Goal: Task Accomplishment & Management: Use online tool/utility

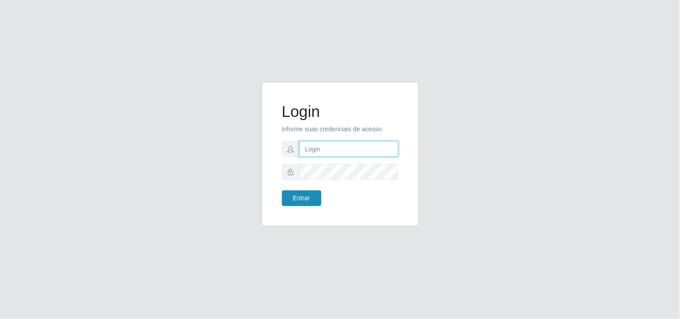
type input "[EMAIL_ADDRESS][DOMAIN_NAME]"
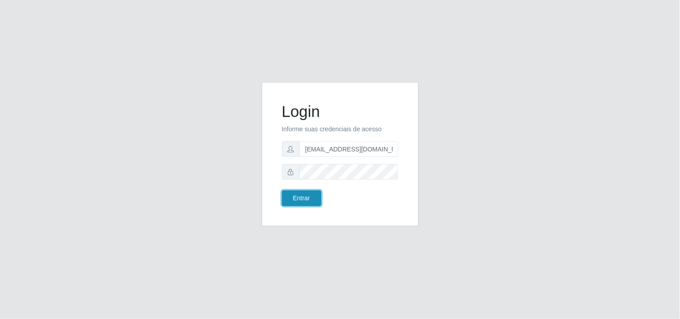
click at [295, 198] on button "Entrar" at bounding box center [301, 199] width 39 height 16
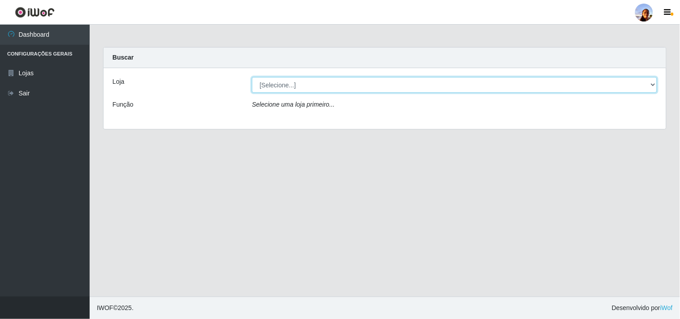
click at [624, 92] on select "[Selecione...] Supermercado [GEOGRAPHIC_DATA]" at bounding box center [454, 85] width 405 height 16
select select "166"
click at [252, 77] on select "[Selecione...] Supermercado [GEOGRAPHIC_DATA]" at bounding box center [454, 85] width 405 height 16
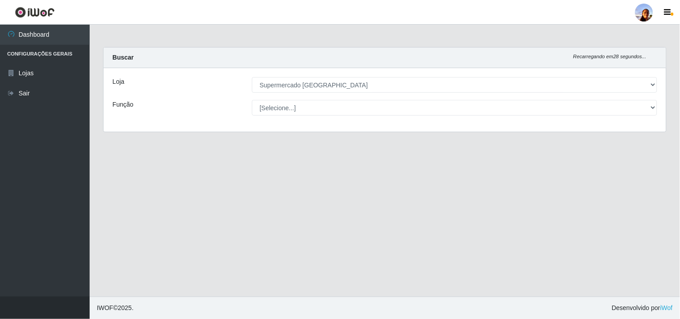
click at [680, 283] on main "Carregando... Buscar Recarregando em 28 segundos... Loja [Selecione...] Superme…" at bounding box center [385, 161] width 590 height 272
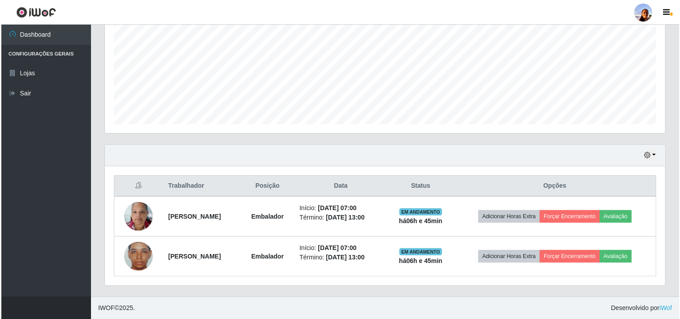
scroll to position [186, 560]
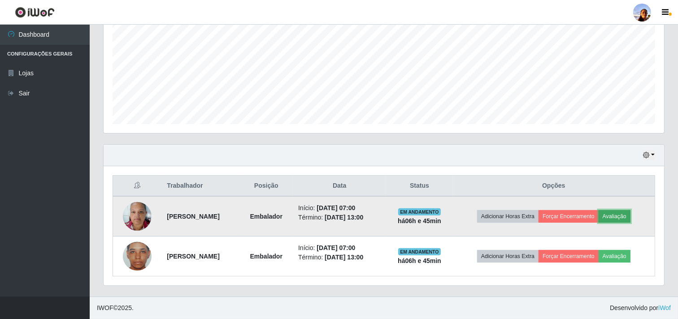
click at [625, 213] on button "Avaliação" at bounding box center [615, 216] width 32 height 13
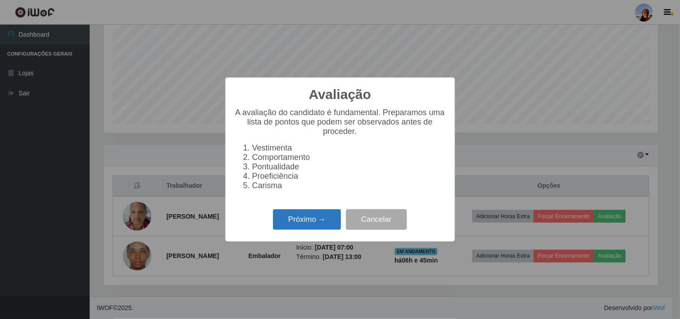
click at [308, 219] on button "Próximo →" at bounding box center [307, 219] width 68 height 21
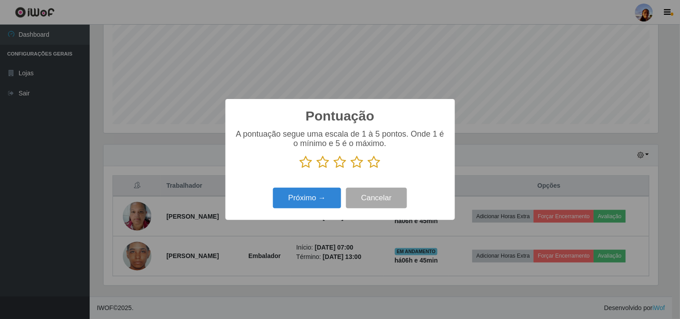
scroll to position [448139, 447770]
click at [368, 164] on icon at bounding box center [374, 162] width 13 height 13
click at [368, 169] on input "radio" at bounding box center [368, 169] width 0 height 0
click at [306, 199] on button "Próximo →" at bounding box center [307, 198] width 68 height 21
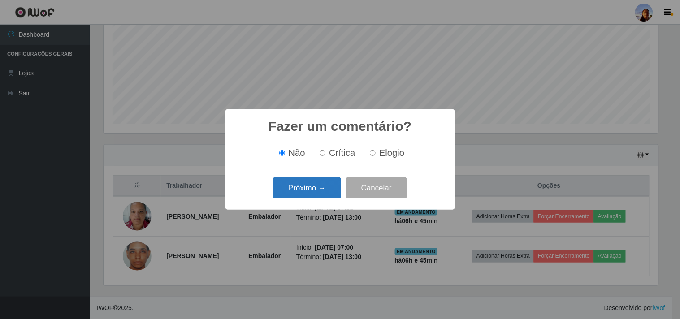
click at [306, 196] on button "Próximo →" at bounding box center [307, 188] width 68 height 21
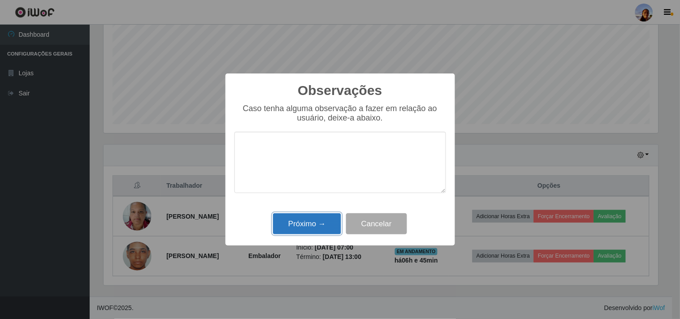
click at [313, 221] on button "Próximo →" at bounding box center [307, 223] width 68 height 21
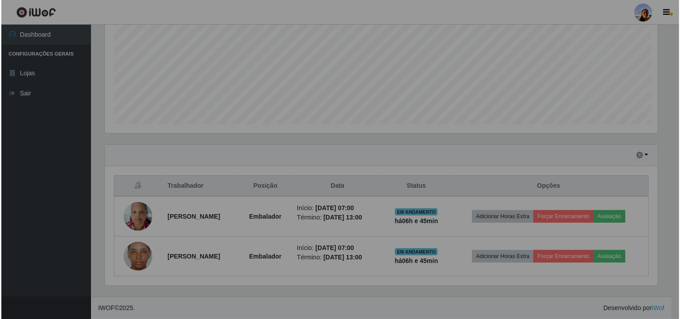
scroll to position [186, 560]
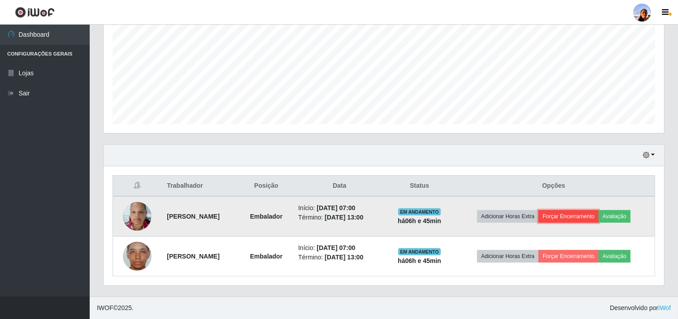
click at [584, 215] on button "Forçar Encerramento" at bounding box center [568, 216] width 60 height 13
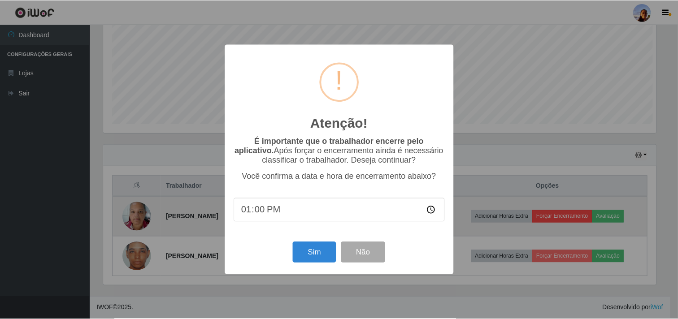
scroll to position [186, 555]
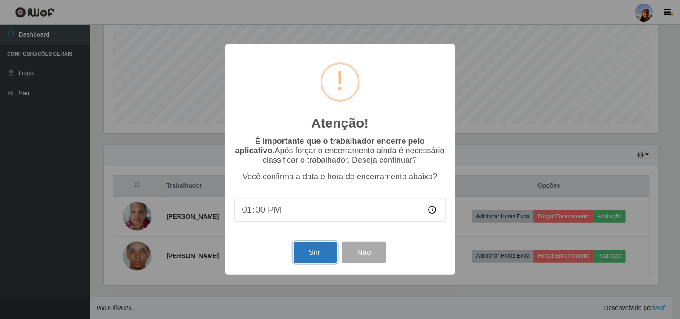
click at [312, 259] on button "Sim" at bounding box center [315, 252] width 43 height 21
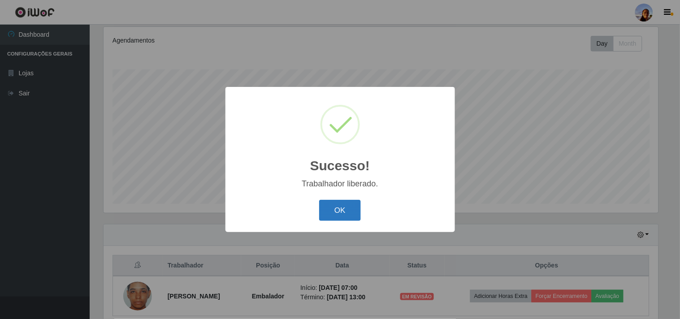
click at [330, 218] on button "OK" at bounding box center [340, 210] width 42 height 21
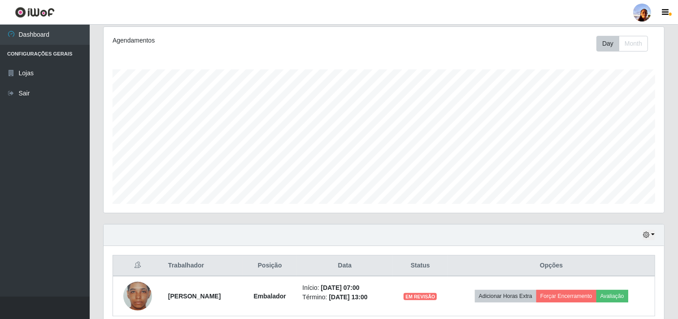
scroll to position [186, 560]
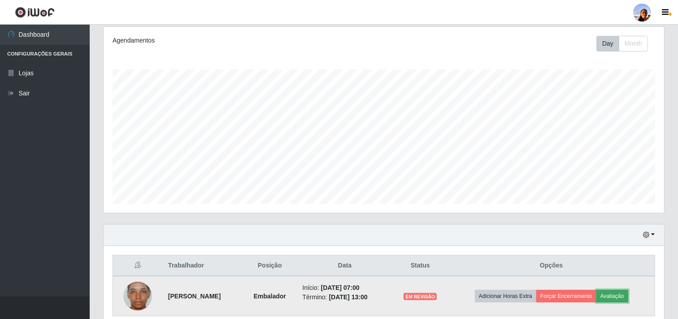
click at [622, 297] on button "Avaliação" at bounding box center [612, 296] width 32 height 13
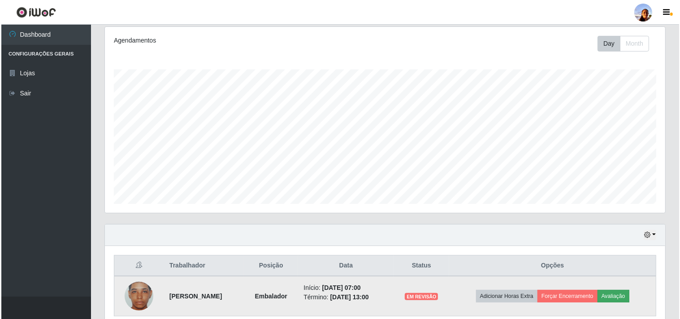
scroll to position [186, 555]
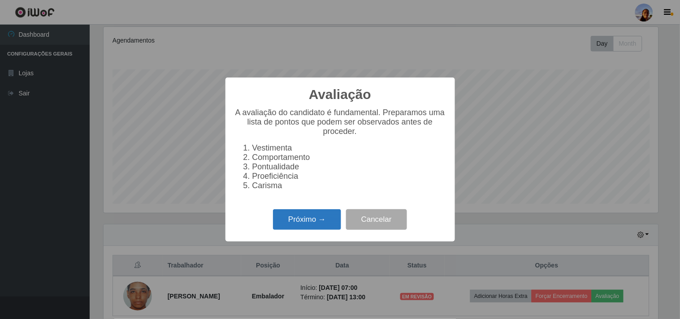
click at [307, 219] on button "Próximo →" at bounding box center [307, 219] width 68 height 21
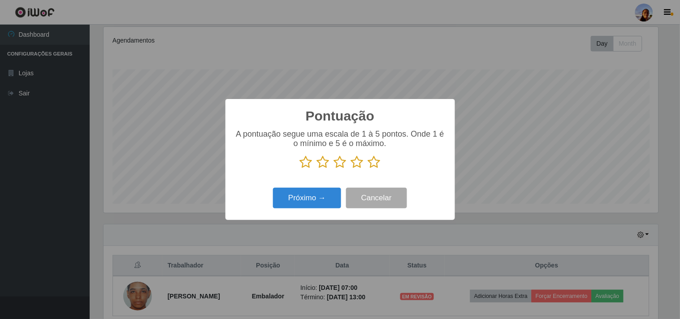
click at [370, 167] on icon at bounding box center [374, 162] width 13 height 13
click at [368, 169] on input "radio" at bounding box center [368, 169] width 0 height 0
click at [370, 167] on icon at bounding box center [374, 162] width 13 height 13
click at [368, 169] on input "radio" at bounding box center [368, 169] width 0 height 0
click at [287, 194] on button "Próximo →" at bounding box center [307, 198] width 68 height 21
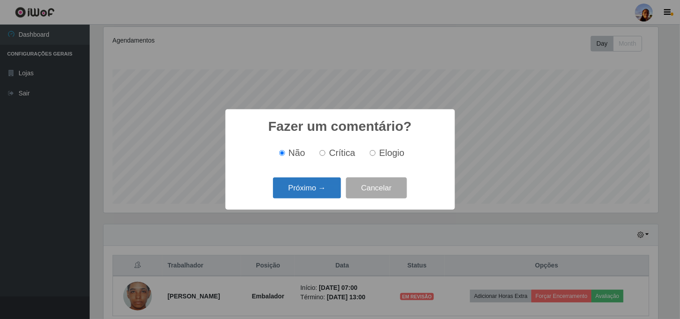
click at [292, 194] on button "Próximo →" at bounding box center [307, 188] width 68 height 21
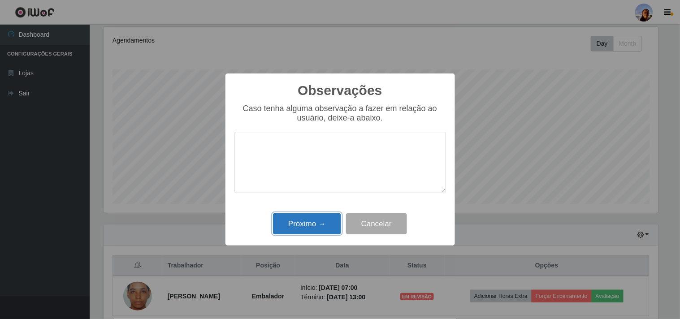
click at [309, 214] on button "Próximo →" at bounding box center [307, 223] width 68 height 21
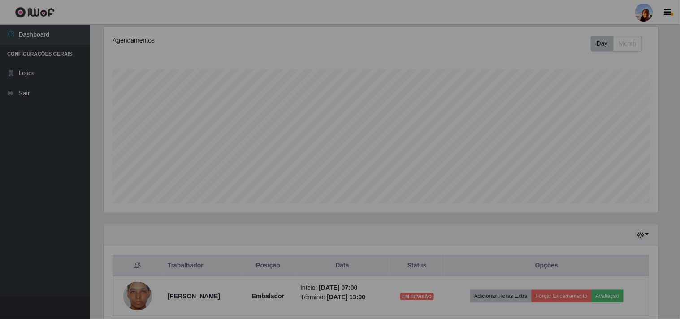
scroll to position [186, 560]
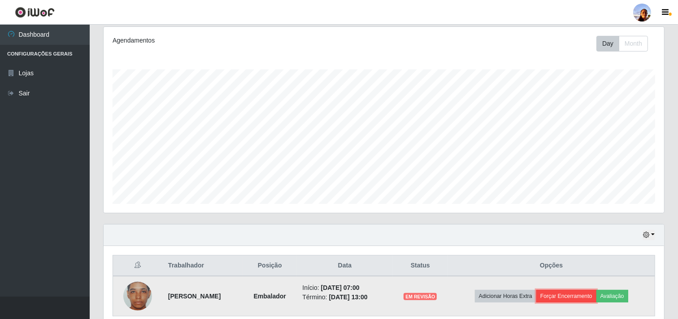
click at [559, 294] on button "Forçar Encerramento" at bounding box center [566, 296] width 60 height 13
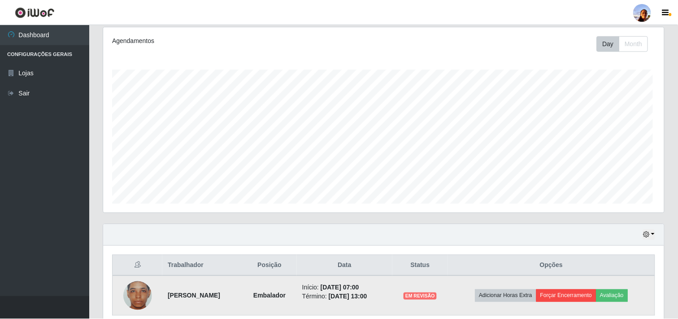
scroll to position [186, 555]
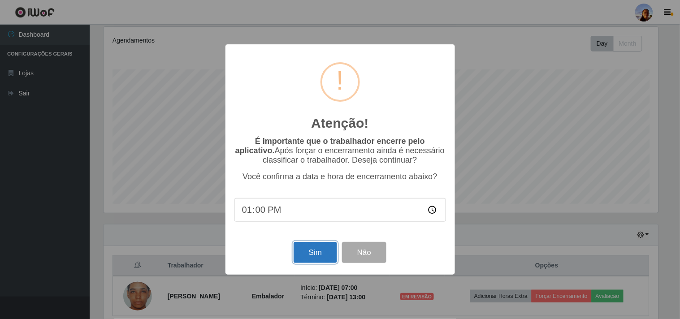
click at [303, 258] on button "Sim" at bounding box center [315, 252] width 43 height 21
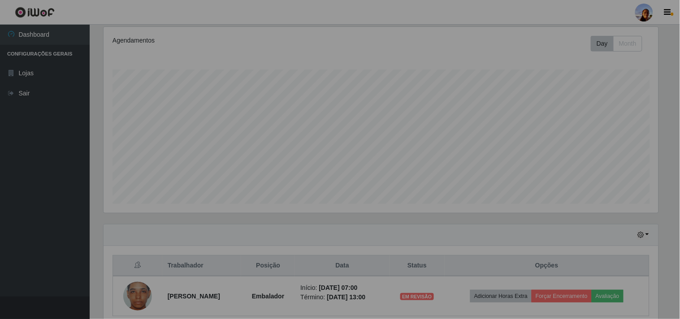
scroll to position [0, 0]
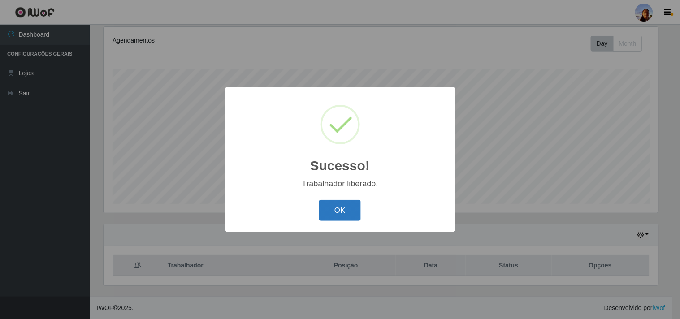
click at [338, 220] on button "OK" at bounding box center [340, 210] width 42 height 21
